Goal: Task Accomplishment & Management: Use online tool/utility

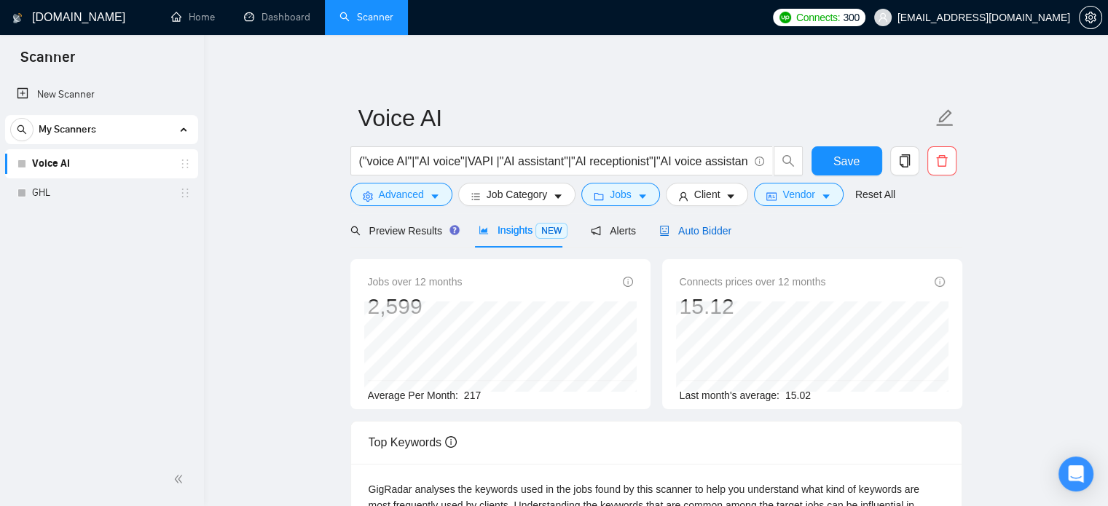
click at [703, 233] on span "Auto Bidder" at bounding box center [695, 231] width 72 height 12
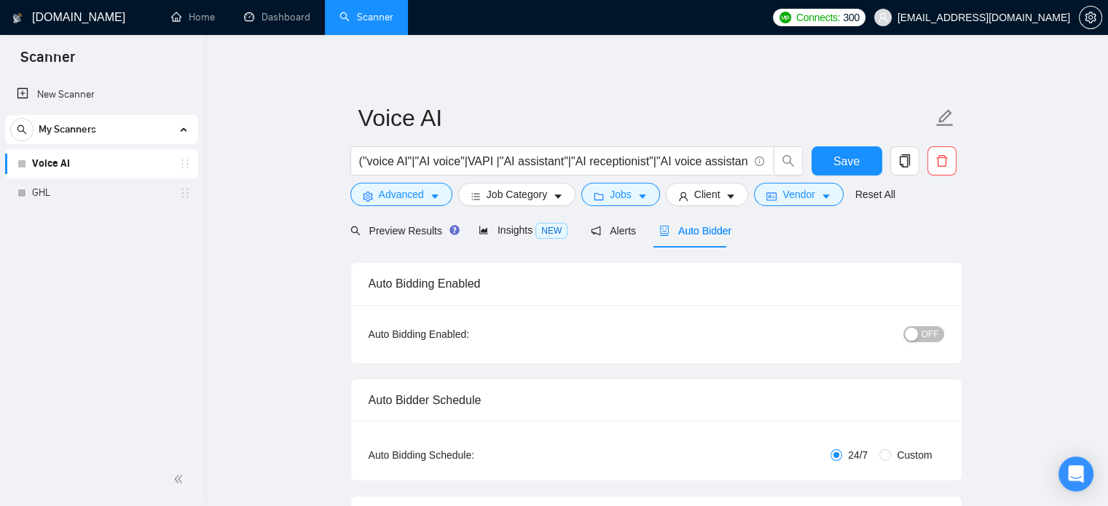
click at [918, 334] on div "button" at bounding box center [911, 334] width 13 height 13
click at [58, 192] on link "GHL" at bounding box center [101, 192] width 138 height 29
click at [848, 166] on span "Save" at bounding box center [846, 161] width 26 height 18
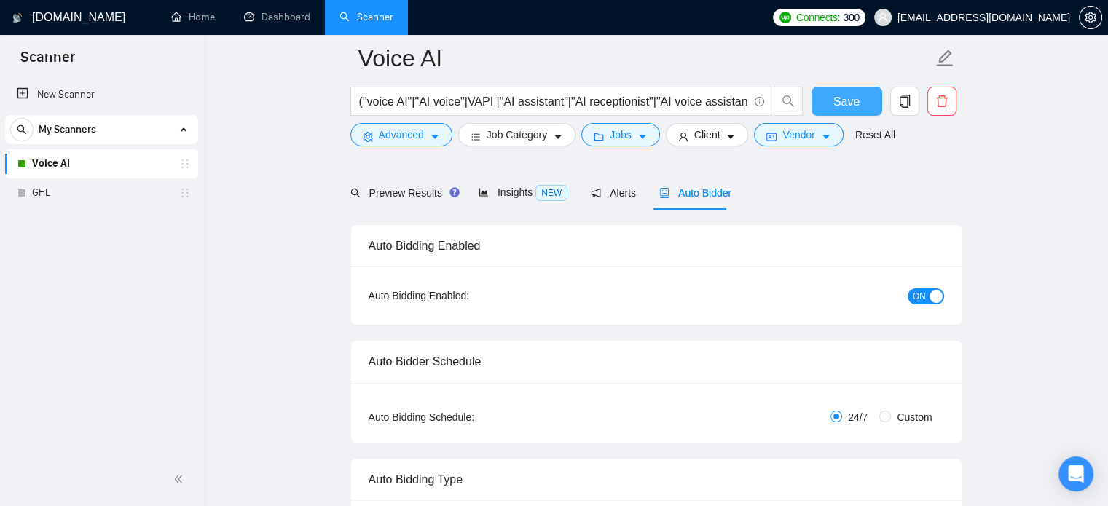
scroll to position [90, 0]
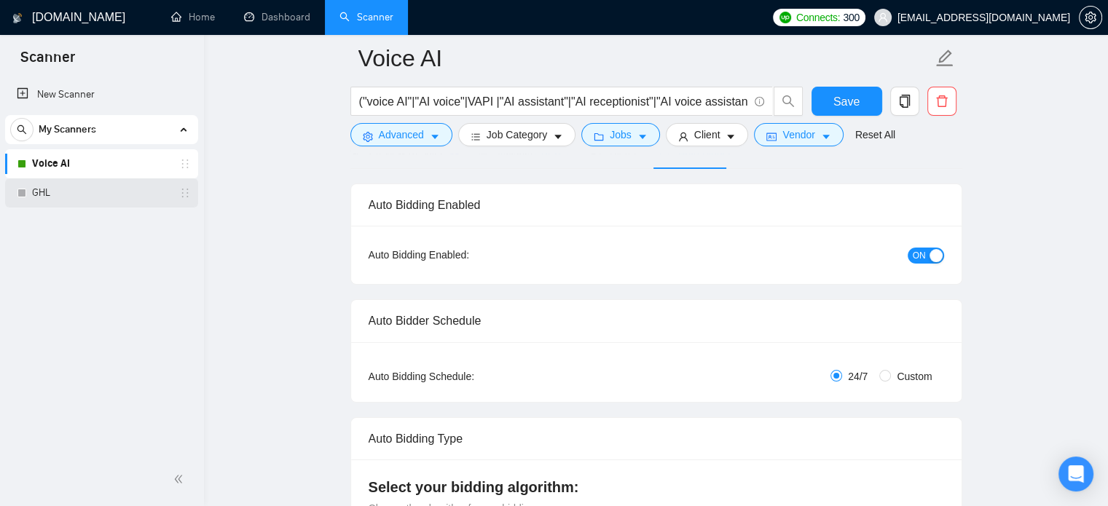
click at [74, 189] on link "GHL" at bounding box center [101, 192] width 138 height 29
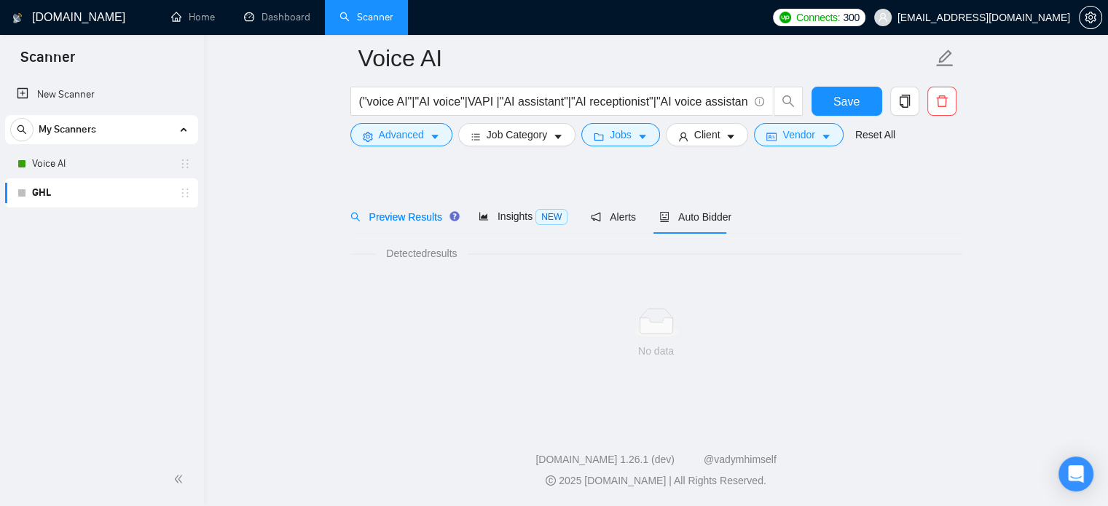
scroll to position [25, 0]
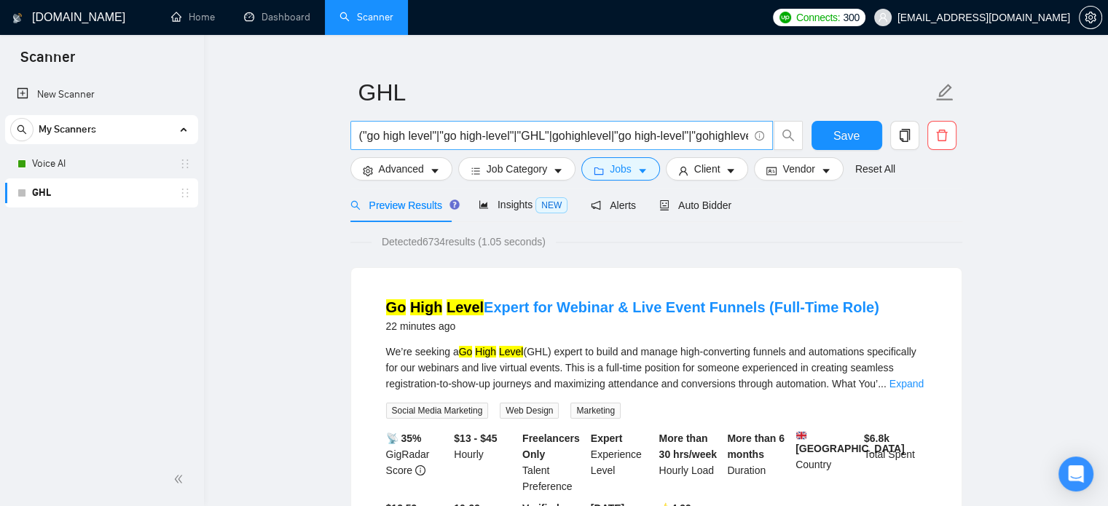
click at [699, 137] on input "("go high level"|"go high-level"|"GHL"|gohighlevel|"go high-level"|"gohighlevel…" at bounding box center [553, 136] width 389 height 18
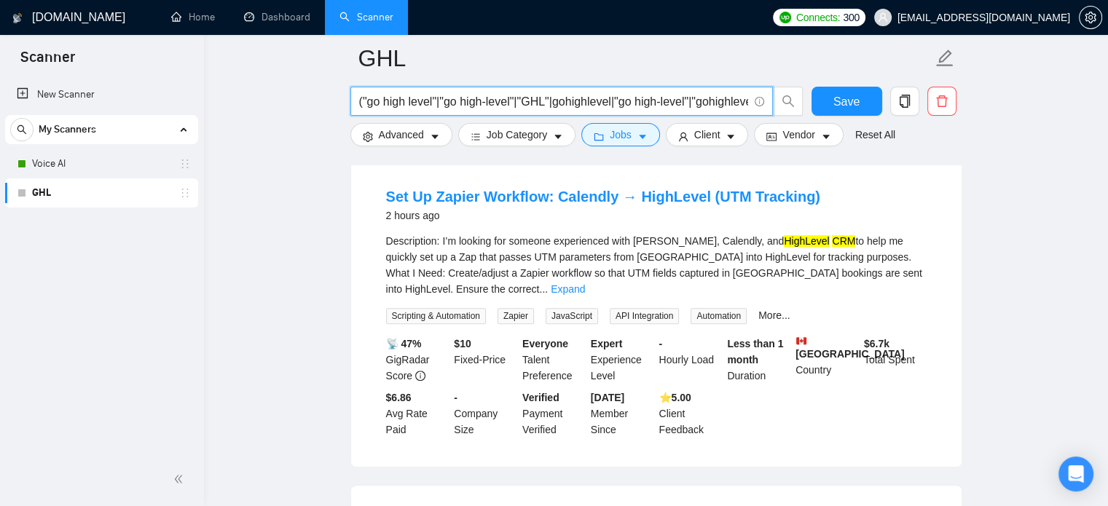
scroll to position [804, 0]
click at [550, 264] on div "Description: I’m looking for someone experienced with [PERSON_NAME], Calendly, …" at bounding box center [656, 267] width 541 height 64
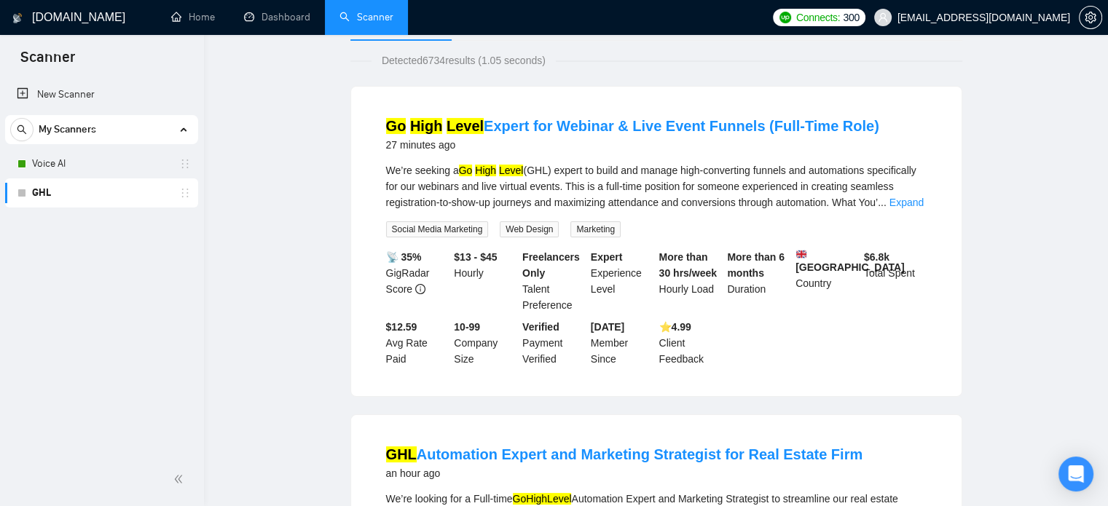
scroll to position [0, 0]
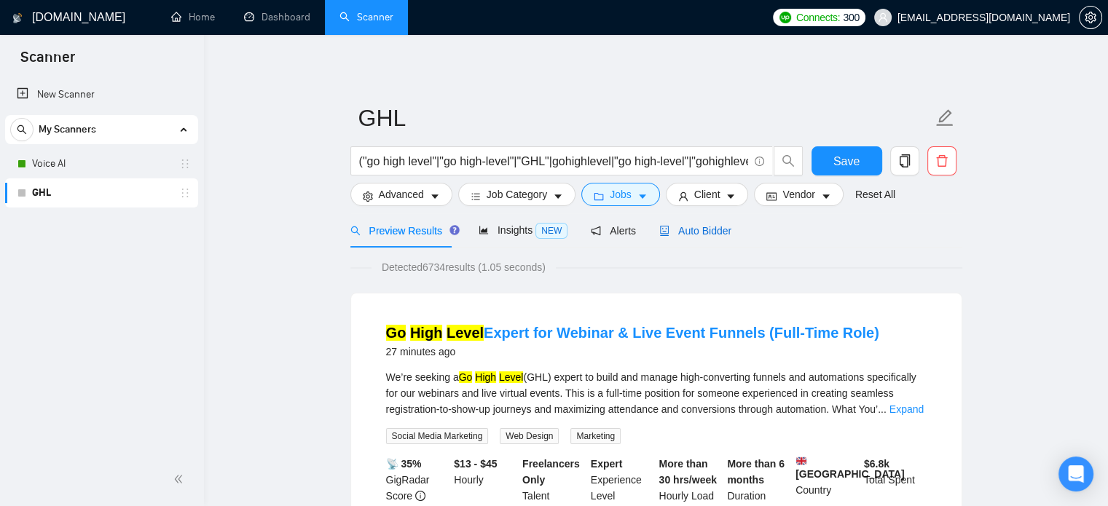
click at [696, 231] on span "Auto Bidder" at bounding box center [695, 231] width 72 height 12
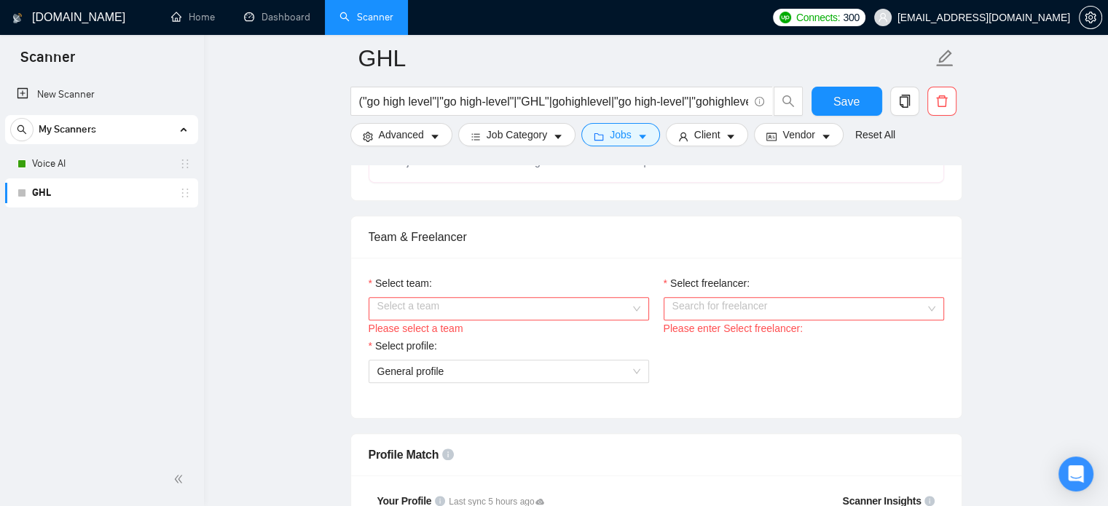
scroll to position [764, 0]
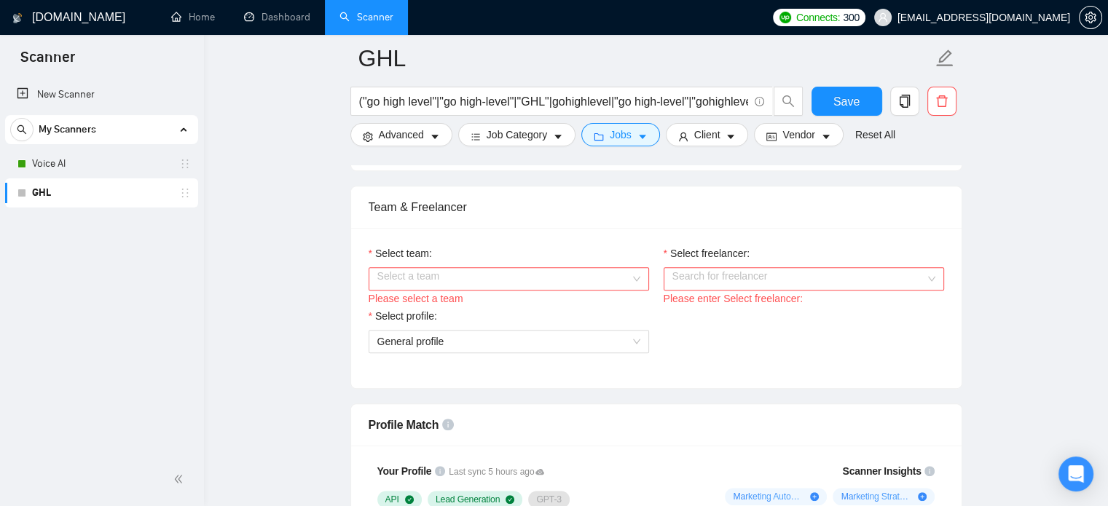
click at [411, 273] on input "Select team:" at bounding box center [503, 279] width 253 height 22
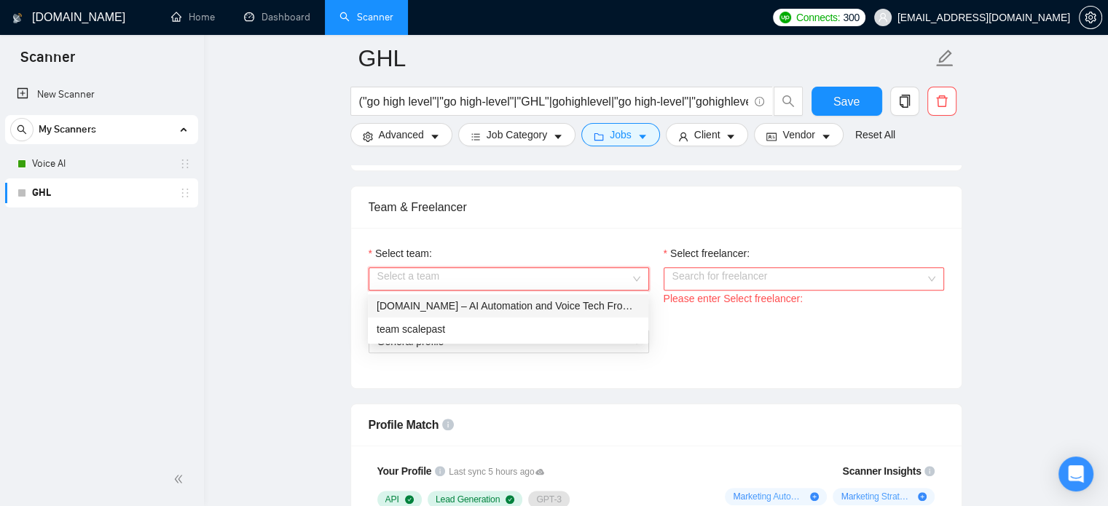
click at [417, 302] on div "[DOMAIN_NAME] – AI Automation and Voice Tech From 20-Year Client Systems Experts" at bounding box center [508, 306] width 263 height 16
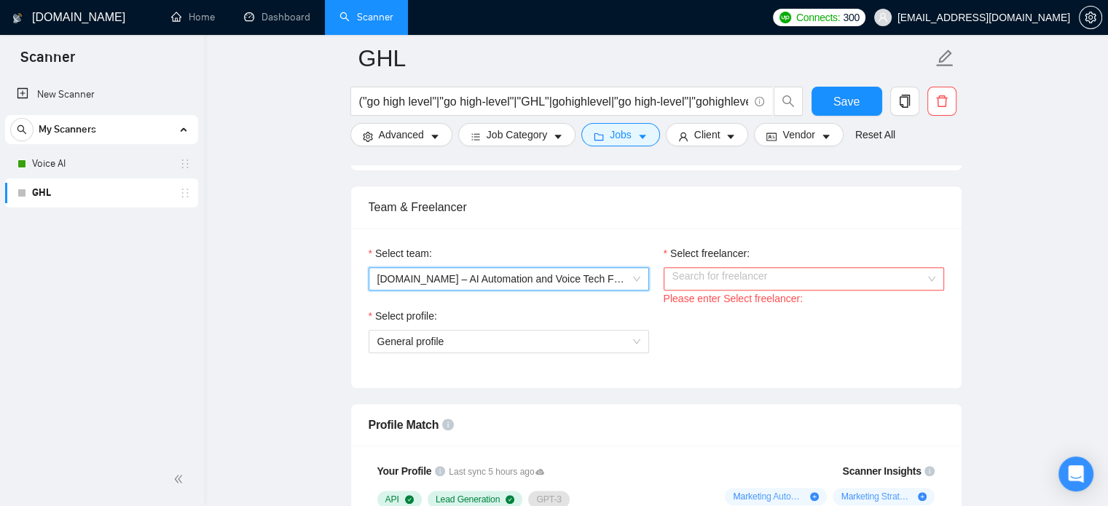
click at [758, 281] on input "Select freelancer:" at bounding box center [798, 279] width 253 height 22
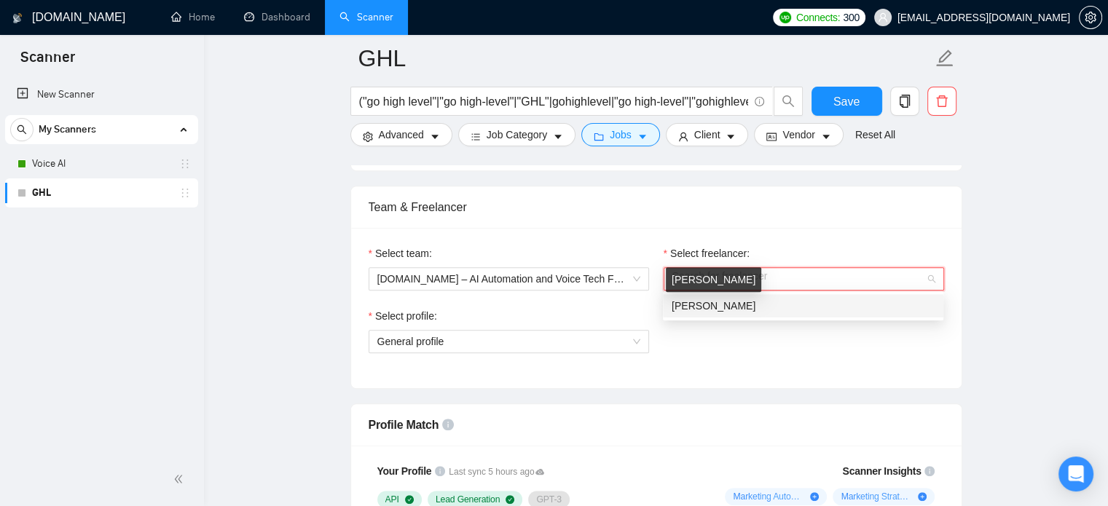
click at [740, 307] on span "[PERSON_NAME]" at bounding box center [714, 306] width 84 height 12
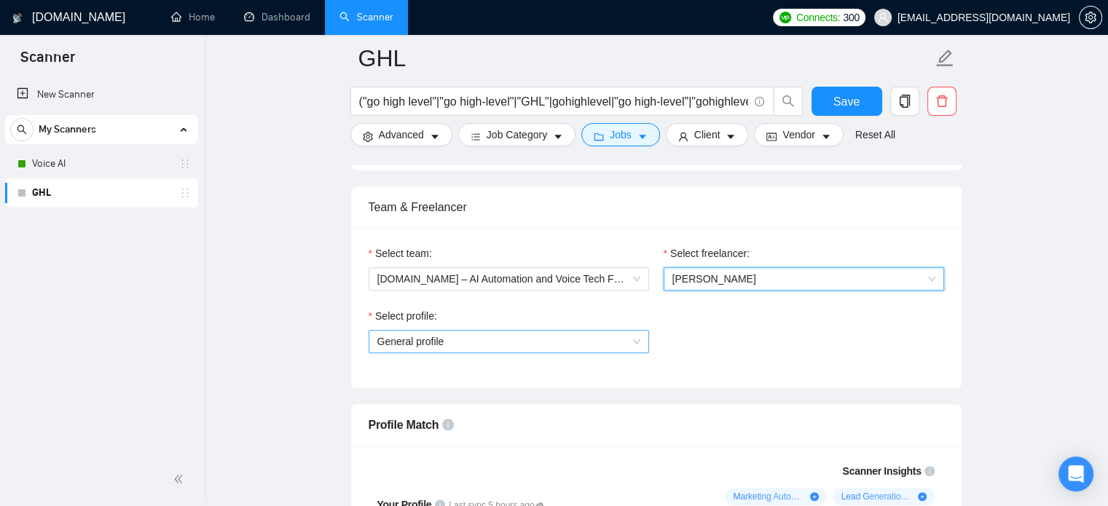
click at [478, 340] on span "General profile" at bounding box center [508, 342] width 263 height 22
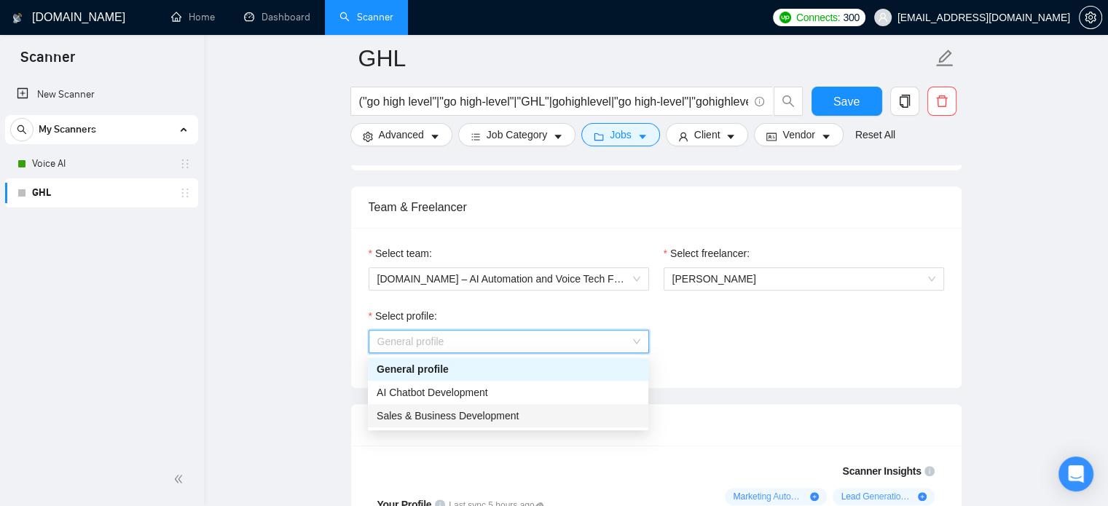
click at [473, 420] on span "Sales & Business Development" at bounding box center [448, 416] width 142 height 12
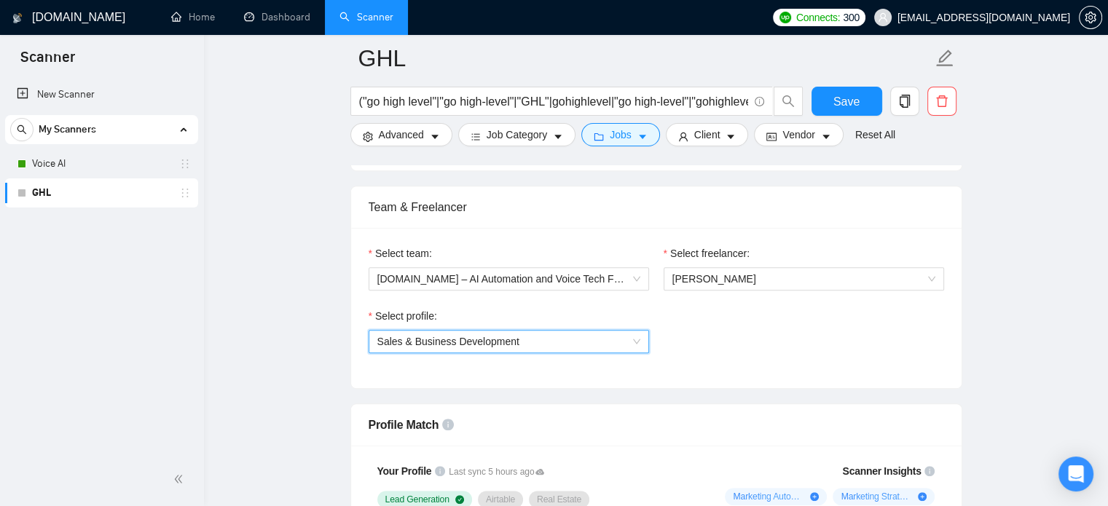
click at [711, 332] on div "Select profile: 1110580749500141568 Sales & Business Development" at bounding box center [656, 339] width 590 height 63
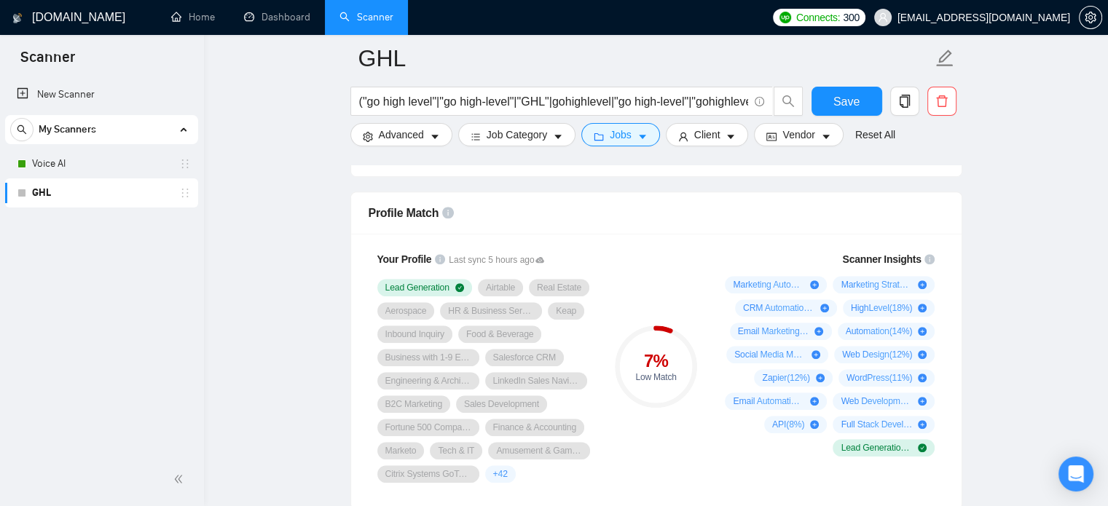
scroll to position [996, 0]
